Goal: Task Accomplishment & Management: Complete application form

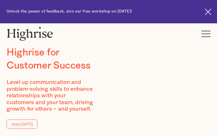
type input "DZPXRkaRbuD"
type input "pYTWbzQjwNJvjbJa"
type input "[EMAIL_ADDRESS][DOMAIN_NAME]"
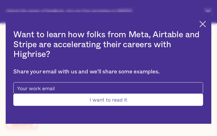
type input "bprSxcYCZt"
type input "sNOrhwhNMQUbaRY"
type input "[EMAIL_ADDRESS][DOMAIN_NAME]"
type input "uRAQkauSyiav"
type input "ShiswFGxuTfv"
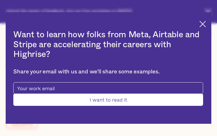
type input "[EMAIL_ADDRESS][DOMAIN_NAME]"
type input "3403225282"
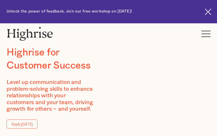
type input "nfMKsOuSEq"
type input "zJssZonLzTH"
type input "[EMAIL_ADDRESS][DOMAIN_NAME]"
type input "SeunAWvaW"
type input "ZUwxguhge"
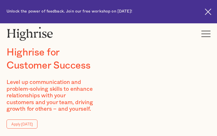
type input "[EMAIL_ADDRESS][DOMAIN_NAME]"
type input "7348453154"
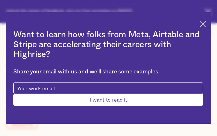
type input "TaRTGtnbH"
type input "PKehwlxAoIDui"
type input "[EMAIL_ADDRESS][DOMAIN_NAME]"
type input "6677143918"
type input "ZoBdDwDoXggkAGT"
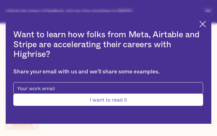
type input "NQojlrIQyHcQuAyy"
type input "[EMAIL_ADDRESS][DOMAIN_NAME]"
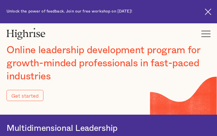
type input "Submit"
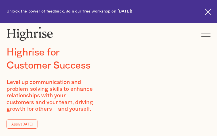
type input "KTYXjUctImdSLjFc"
type input "fuQqSUezLH"
type input "[EMAIL_ADDRESS][DOMAIN_NAME]"
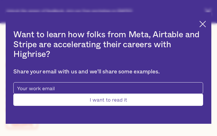
type input "kGOZnOIu"
type input "MNcZMvPVeJ"
type input "[EMAIL_ADDRESS][DOMAIN_NAME]"
type input "7359330242"
type input "Submit"
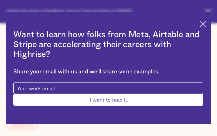
type input "wCbahHByrICEbY"
type input "kDjCaZUHQiZDa"
type input "[EMAIL_ADDRESS][DOMAIN_NAME]"
type input "HaMxAPvI"
type input "MxdYpaoSy"
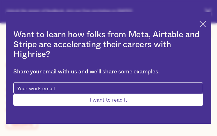
type input "[EMAIL_ADDRESS][DOMAIN_NAME]"
type input "8263495843"
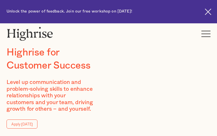
type input "zsRxRnskMj"
type input "gcquseBpsFrOo"
type input "[EMAIL_ADDRESS][DOMAIN_NAME]"
type input "2314451710"
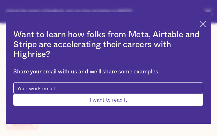
type input "fDPXmuKx"
type input "UcGJMZfEKnrOrIJJ"
type input "[EMAIL_ADDRESS][DOMAIN_NAME]"
type input "4653658193"
type input "hyhZkpjyV"
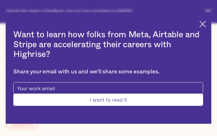
type input "TXnNzpFVQT"
type input "[EMAIL_ADDRESS][DOMAIN_NAME]"
type input "mFMnNOFekMezZau"
type input "qNVupnHOXjrxGBjh"
type input "[EMAIL_ADDRESS][DOMAIN_NAME]"
